Goal: Information Seeking & Learning: Check status

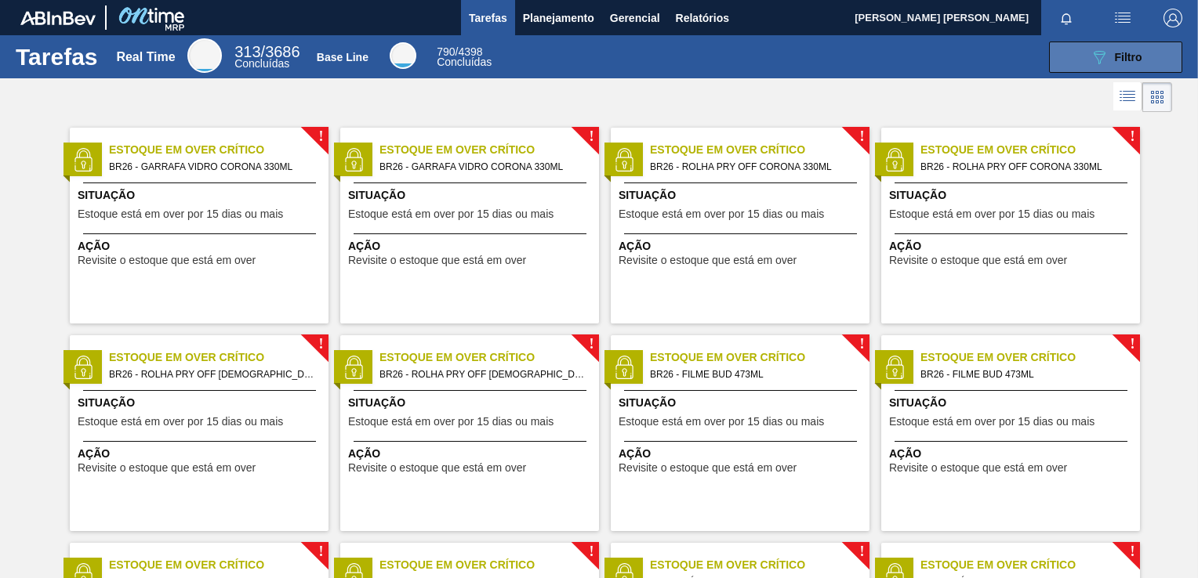
click at [1079, 52] on button "089F7B8B-B2A5-4AFE-B5C0-19BA573D28AC Filtro" at bounding box center [1115, 57] width 133 height 31
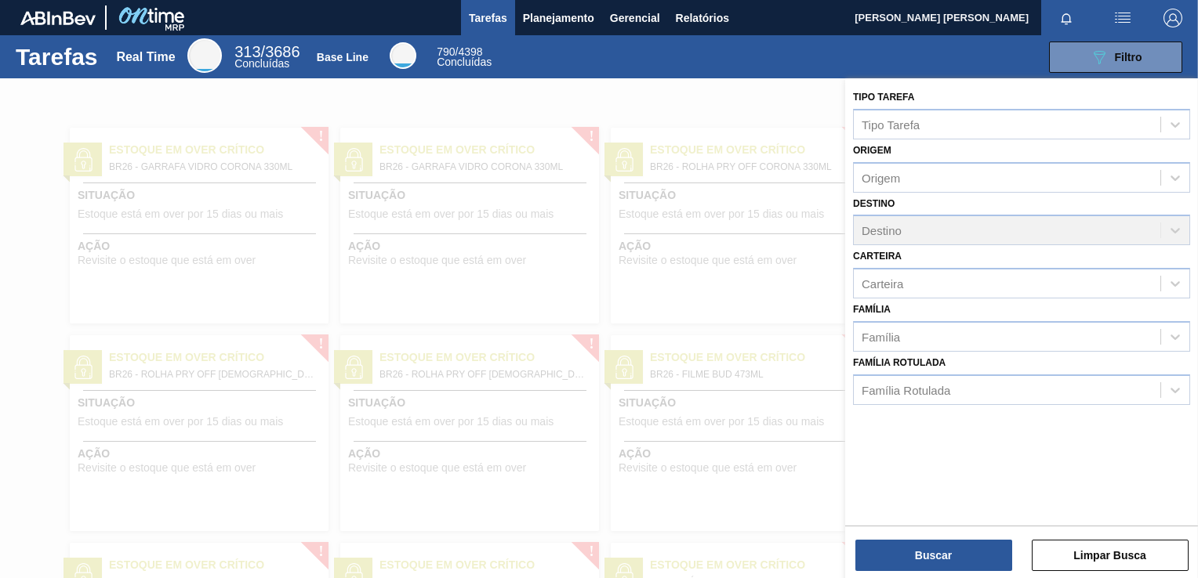
click at [513, 168] on div at bounding box center [599, 367] width 1198 height 578
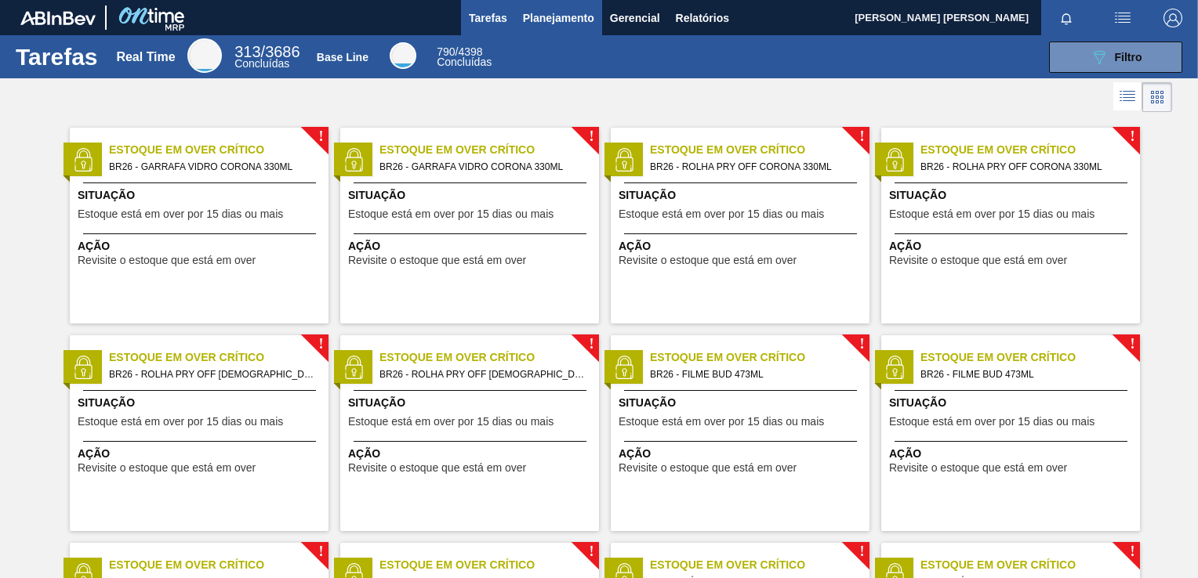
click at [560, 11] on span "Planejamento" at bounding box center [558, 18] width 71 height 19
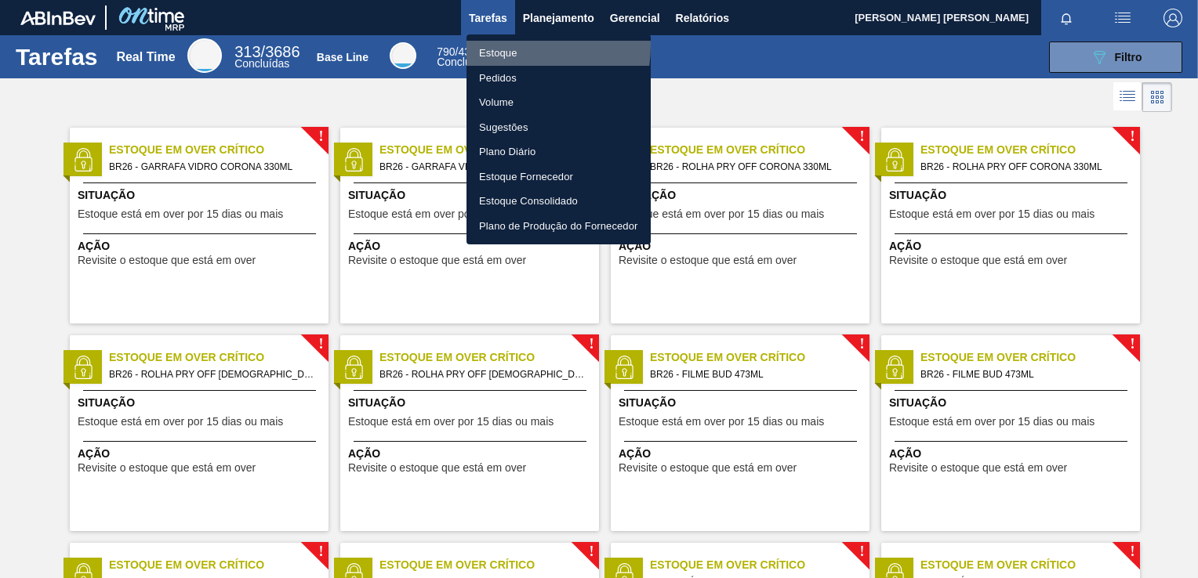
click at [501, 45] on li "Estoque" at bounding box center [558, 53] width 184 height 25
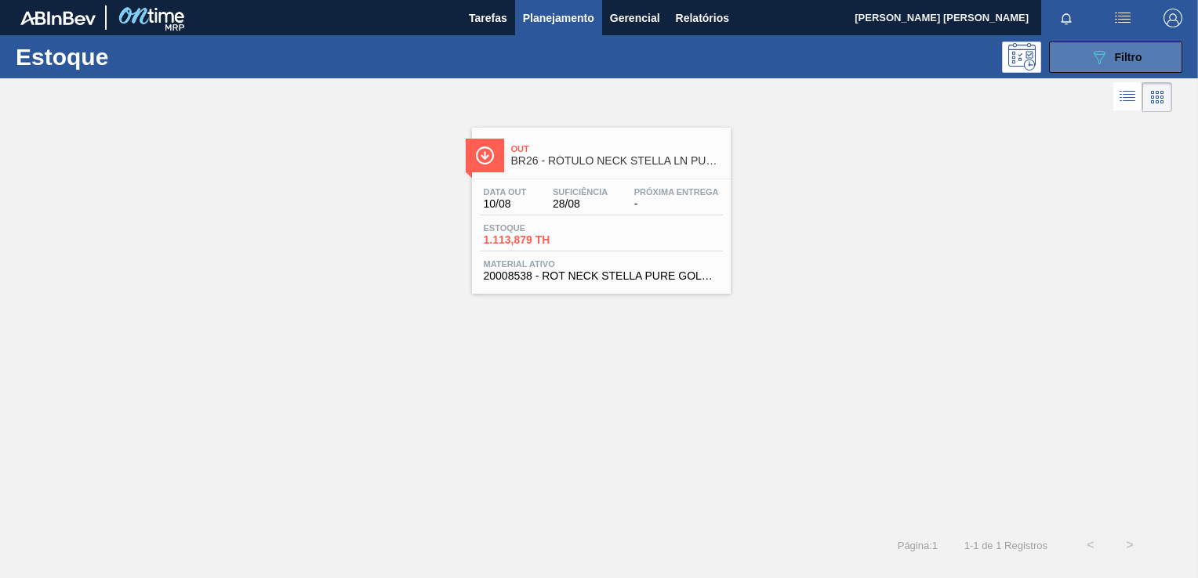
click at [1090, 63] on icon "089F7B8B-B2A5-4AFE-B5C0-19BA573D28AC" at bounding box center [1098, 57] width 19 height 19
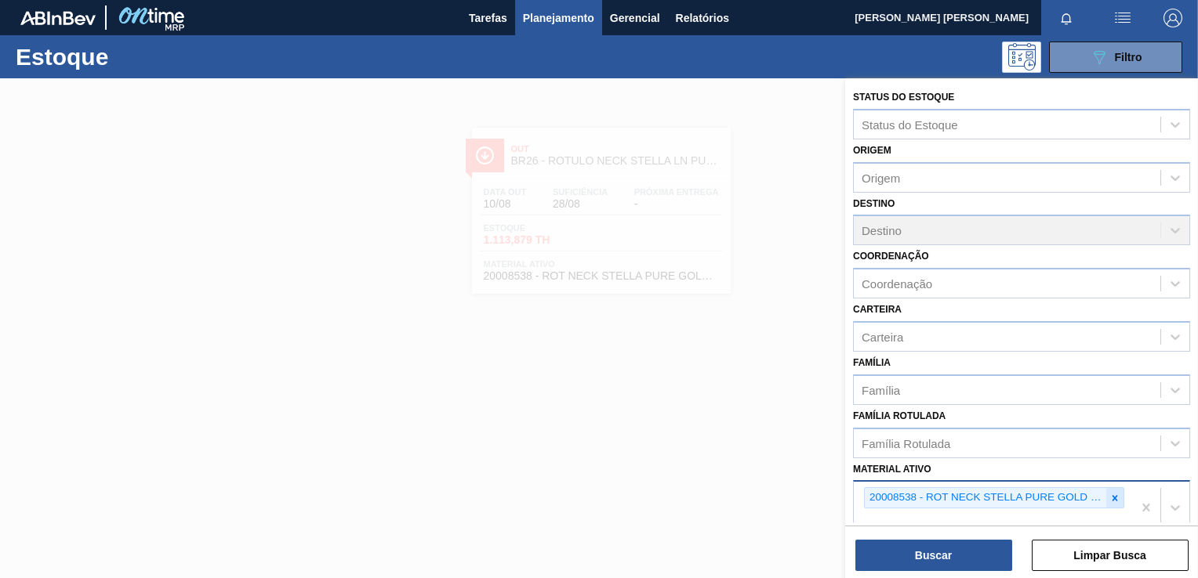
click at [1110, 494] on icon at bounding box center [1114, 498] width 11 height 11
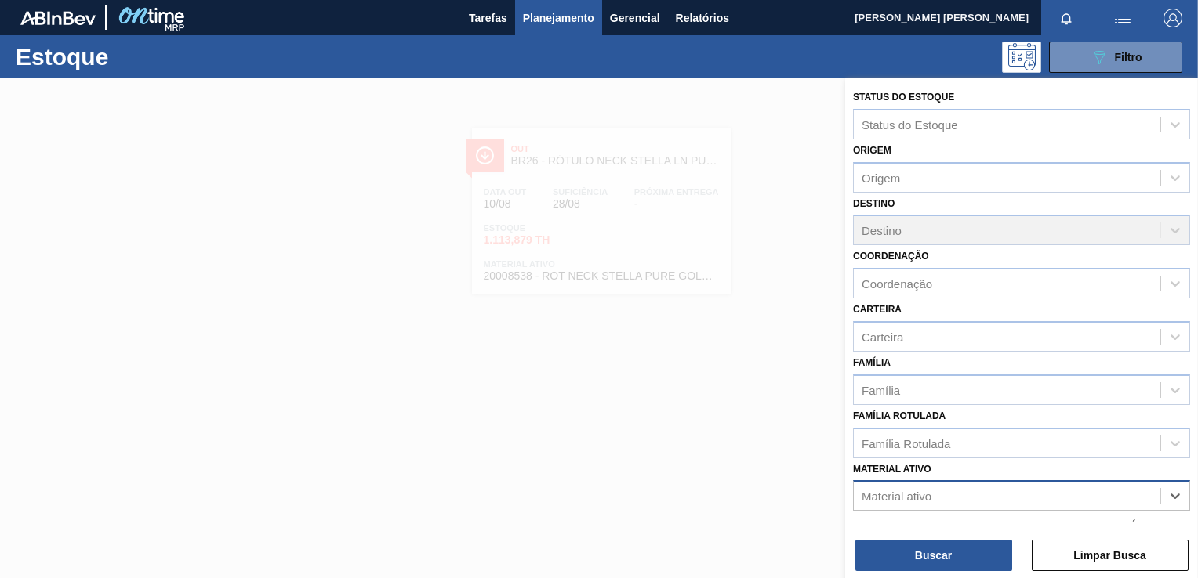
scroll to position [2, 0]
type ativo "c"
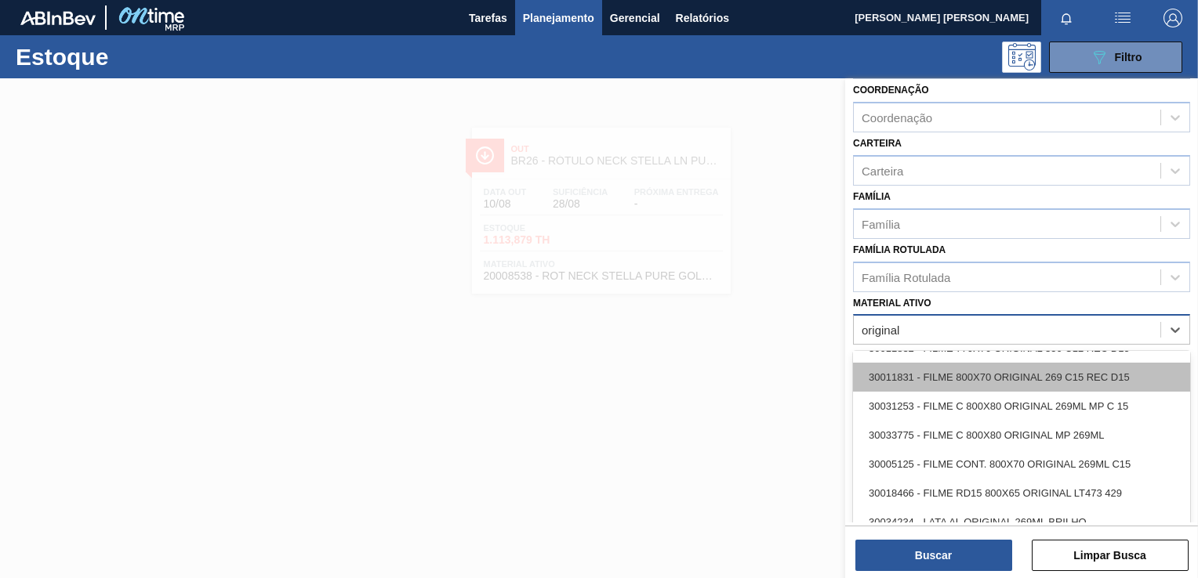
scroll to position [53, 0]
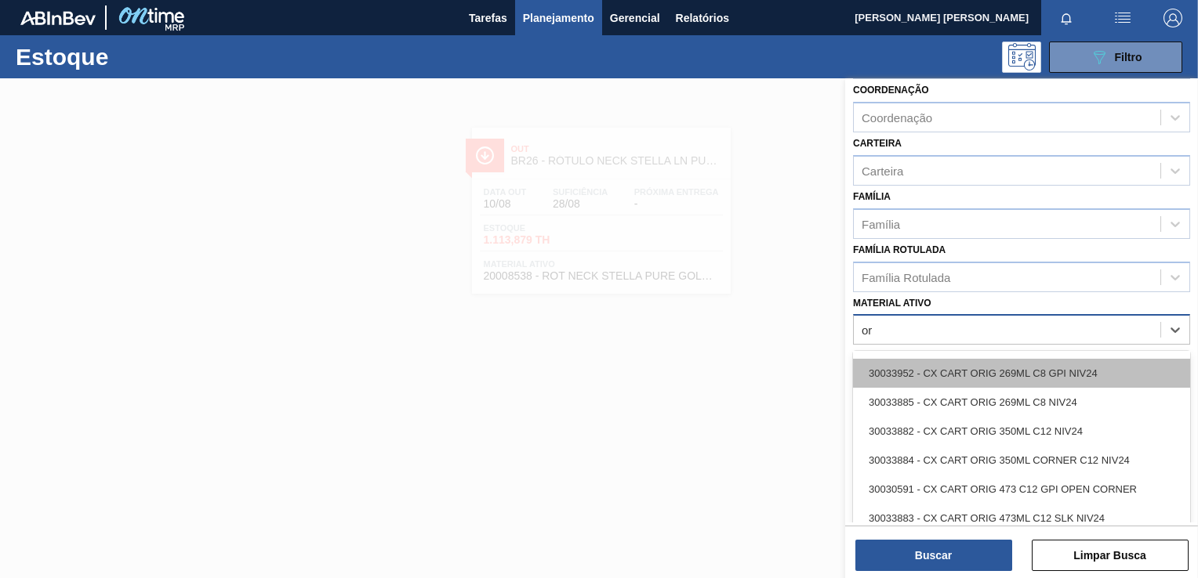
type ativo "o"
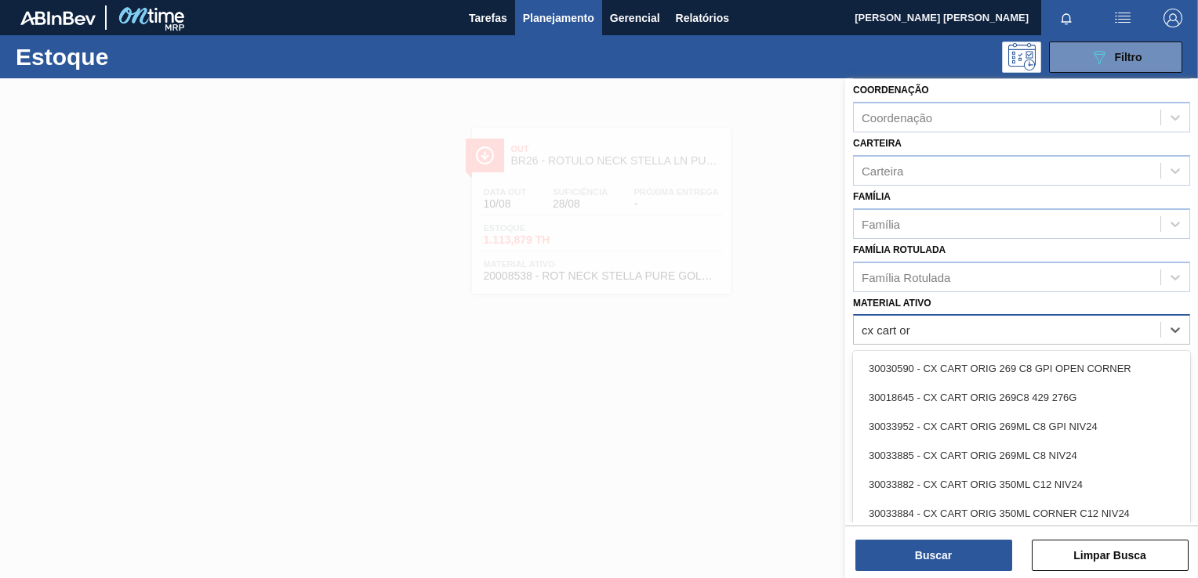
type ativo "cx cart or"
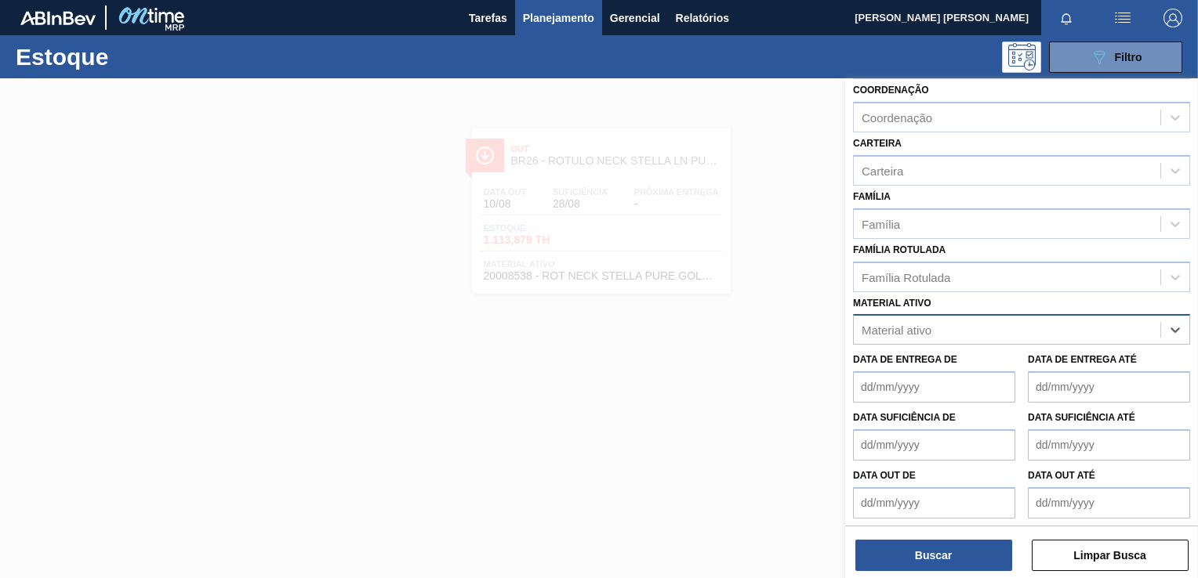
paste ativo "30033952"
type ativo "30033952"
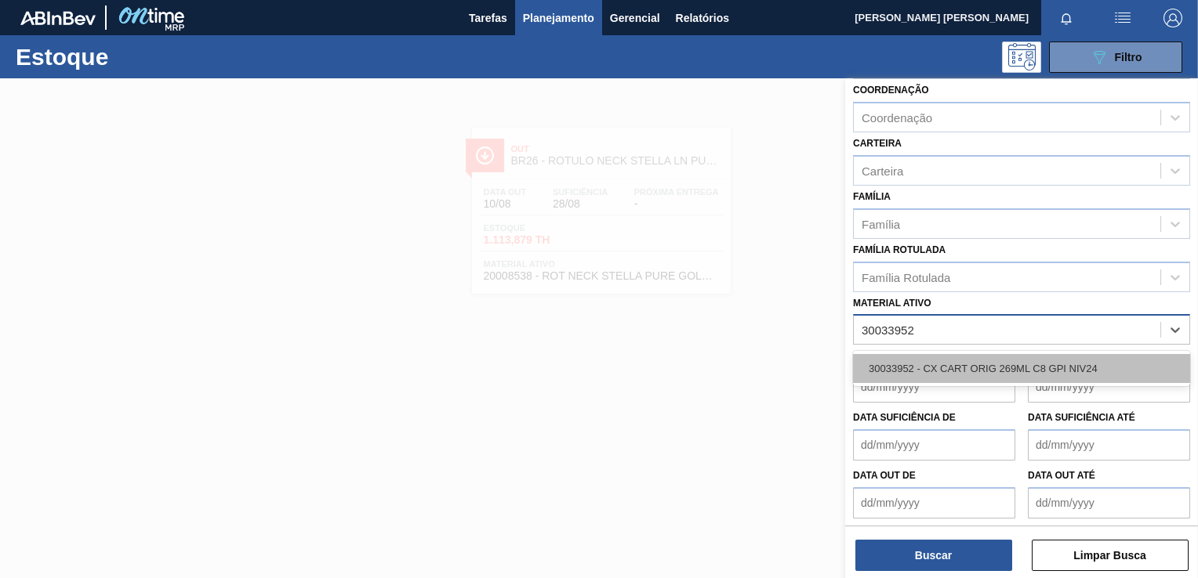
click at [898, 359] on div "30033952 - CX CART ORIG 269ML C8 GPI NIV24" at bounding box center [1021, 368] width 337 height 29
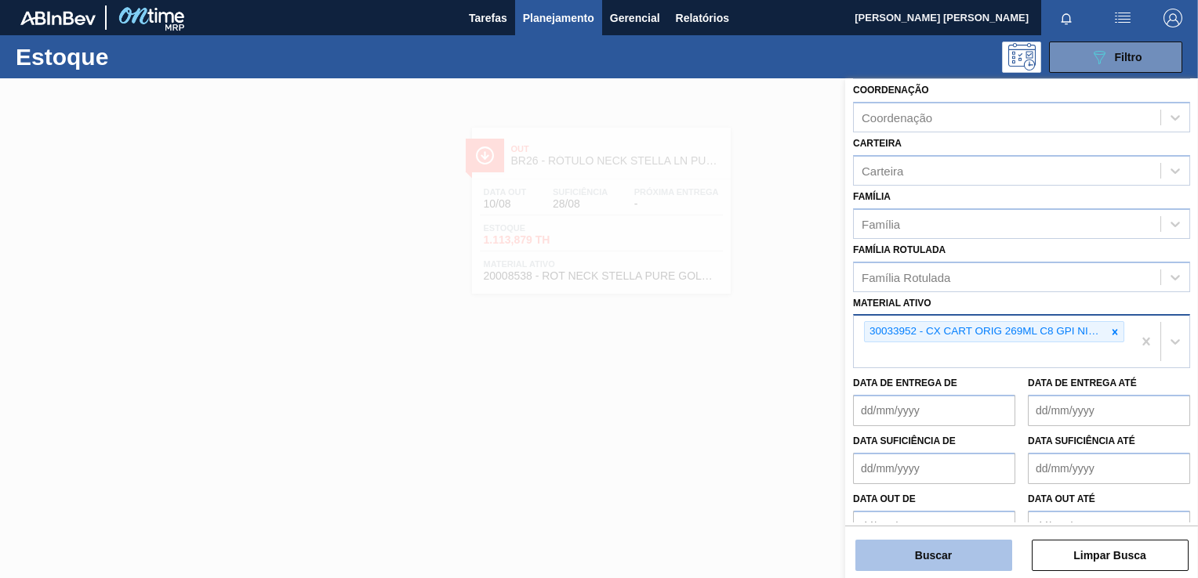
click at [909, 556] on button "Buscar" at bounding box center [933, 555] width 157 height 31
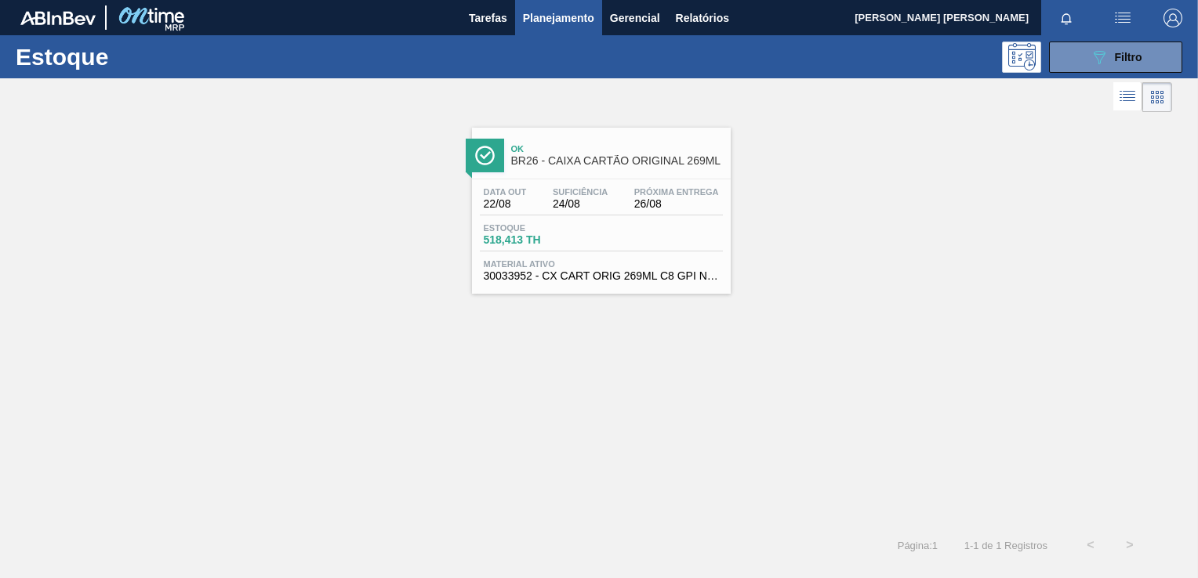
click at [552, 245] on span "518,413 TH" at bounding box center [539, 240] width 110 height 12
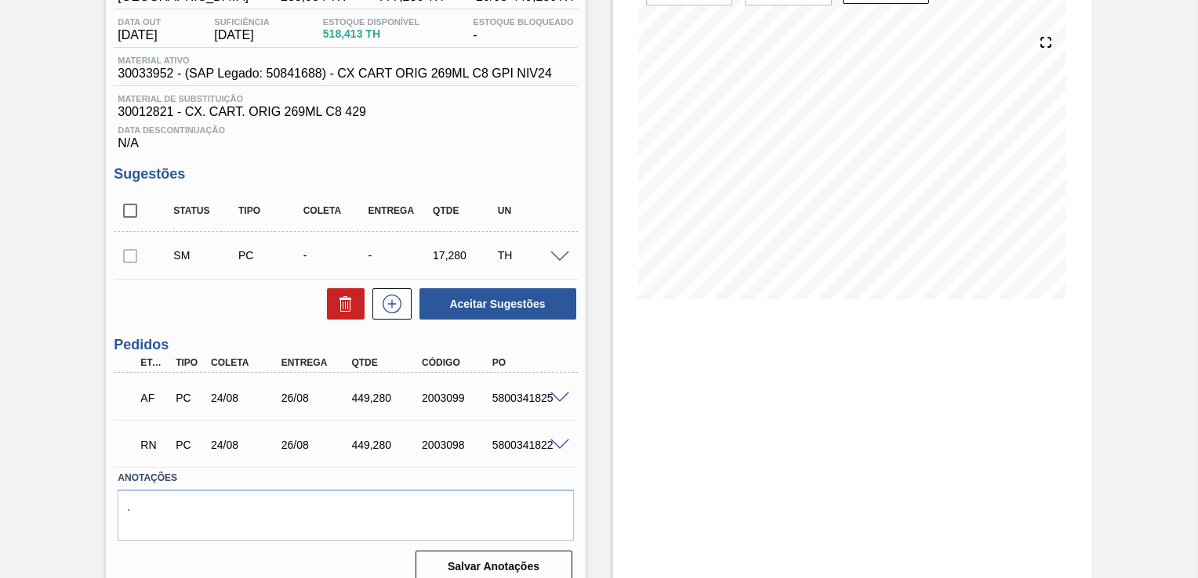
scroll to position [176, 0]
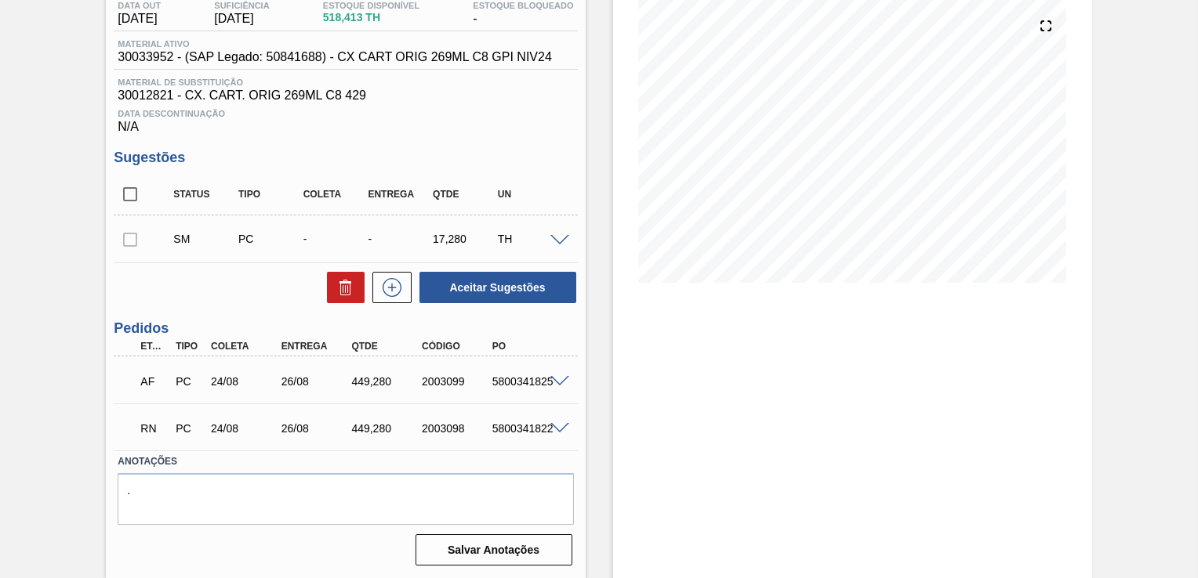
click at [551, 378] on span at bounding box center [559, 382] width 19 height 12
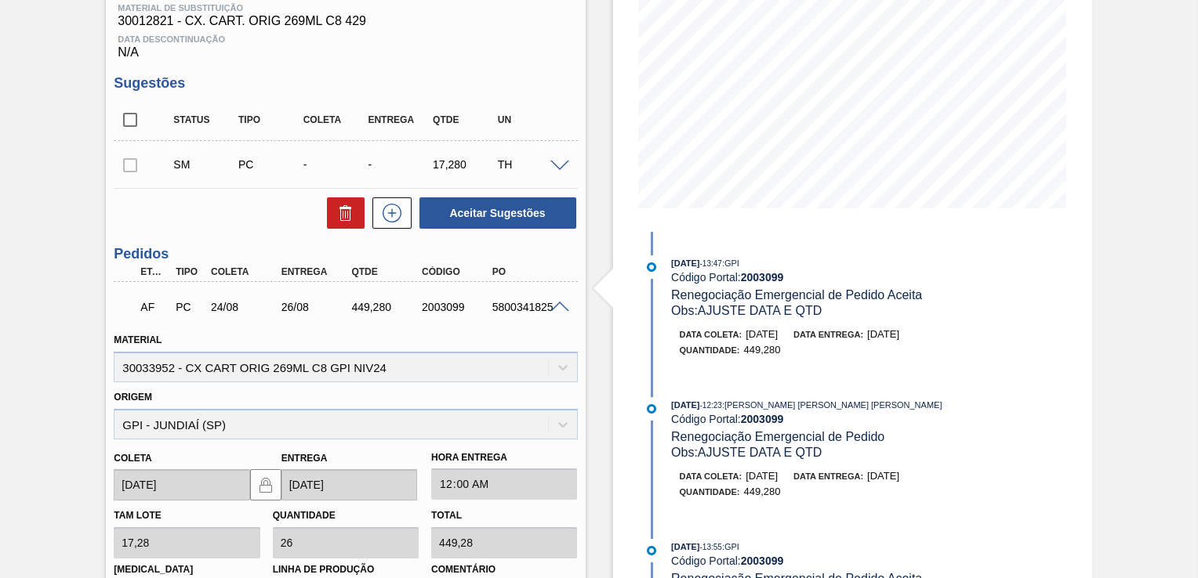
scroll to position [251, 0]
drag, startPoint x: 491, startPoint y: 306, endPoint x: 549, endPoint y: 308, distance: 58.0
click at [549, 308] on div "AF PC 24/08 26/08 449,[PHONE_NUMBER] 5800341825" at bounding box center [345, 304] width 463 height 39
copy div "5800341825"
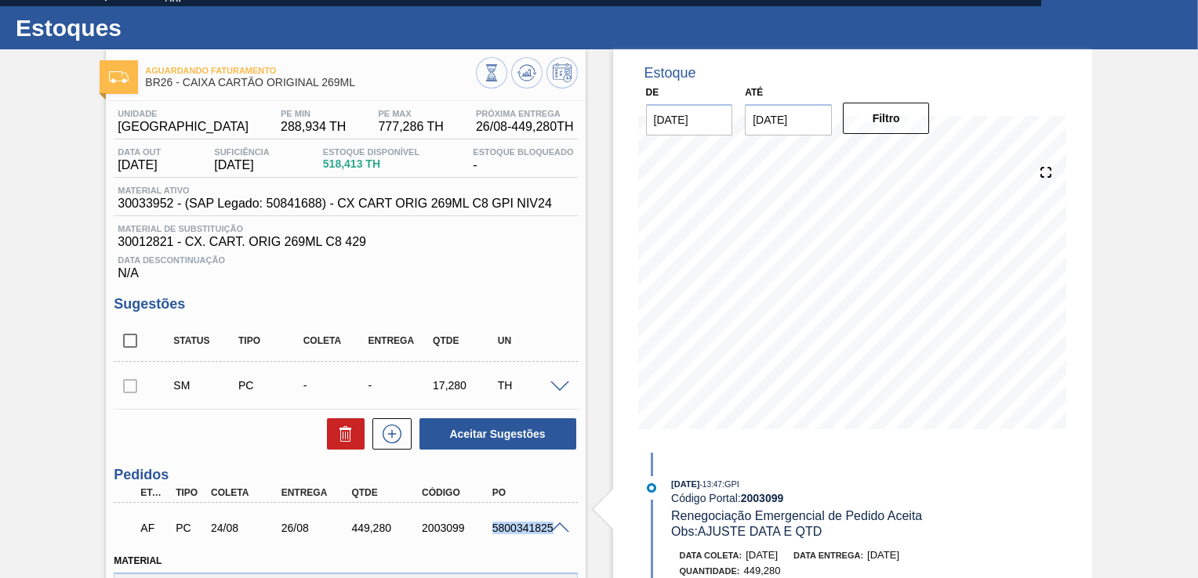
scroll to position [0, 0]
